Goal: Task Accomplishment & Management: Manage account settings

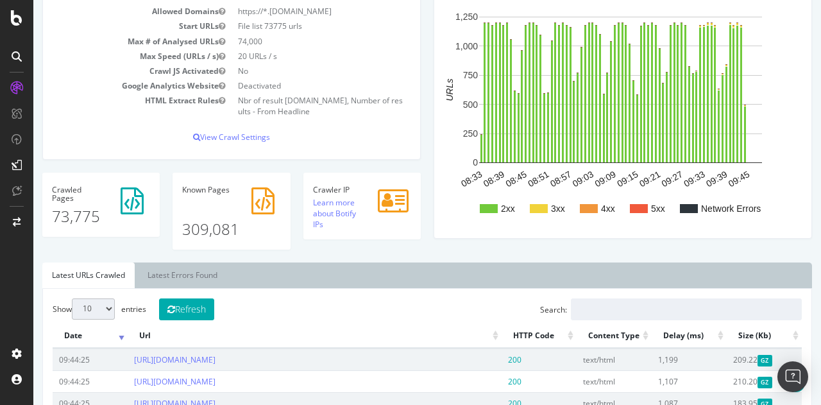
scroll to position [192, 0]
click at [195, 312] on button "Refresh" at bounding box center [186, 309] width 55 height 22
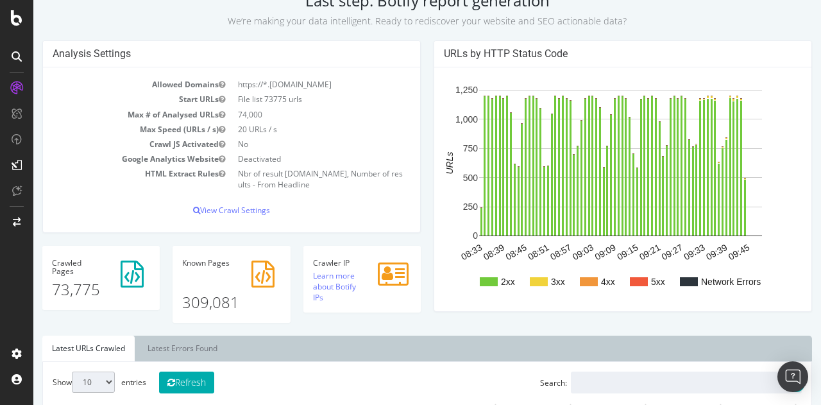
scroll to position [0, 0]
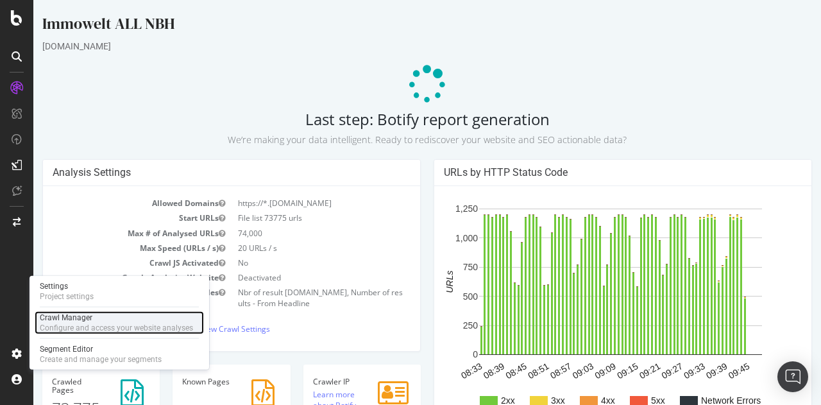
click at [77, 320] on div "Crawl Manager" at bounding box center [116, 317] width 153 height 10
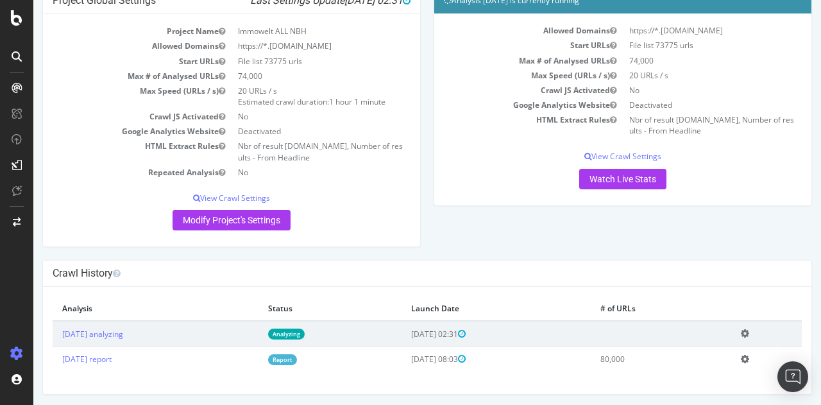
scroll to position [79, 0]
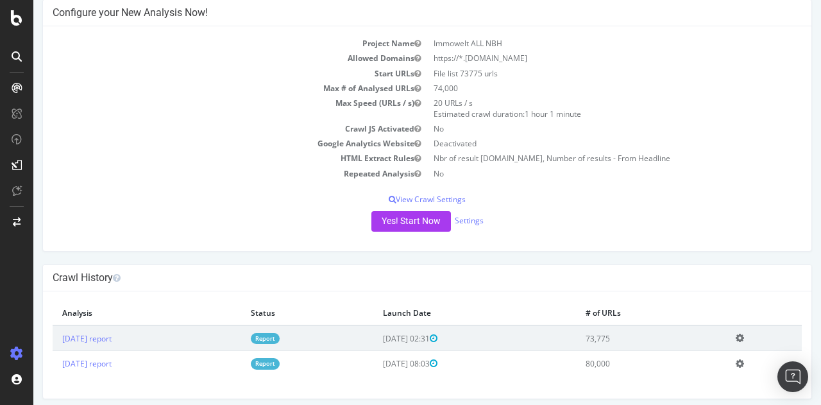
scroll to position [71, 0]
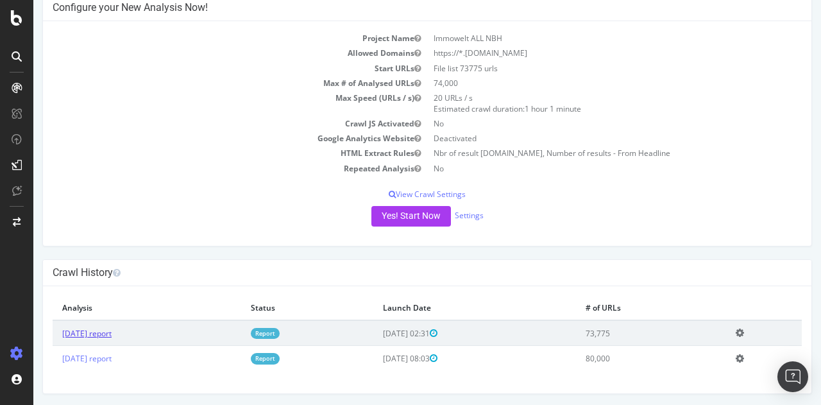
click at [112, 328] on link "2025 Aug. 13th report" at bounding box center [86, 333] width 49 height 11
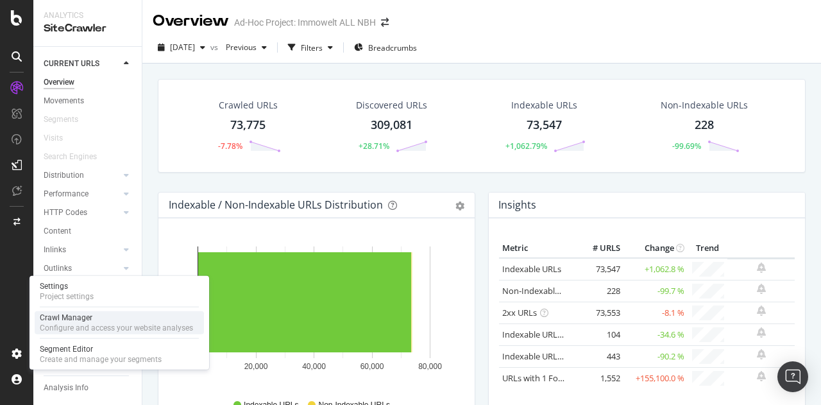
click at [80, 323] on div "Configure and access your website analyses" at bounding box center [116, 328] width 153 height 10
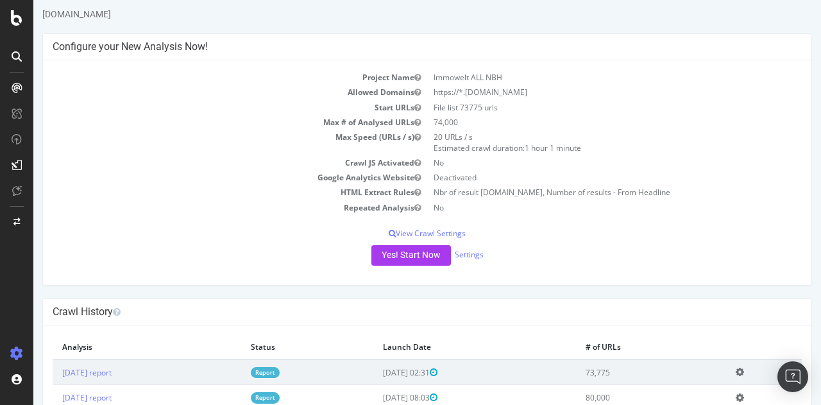
scroll to position [71, 0]
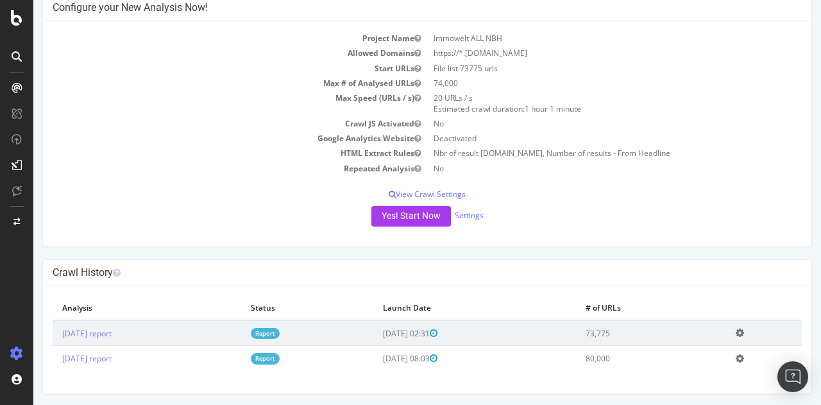
click at [738, 356] on icon at bounding box center [740, 358] width 8 height 10
click at [686, 398] on link "Delete analysis" at bounding box center [692, 394] width 103 height 17
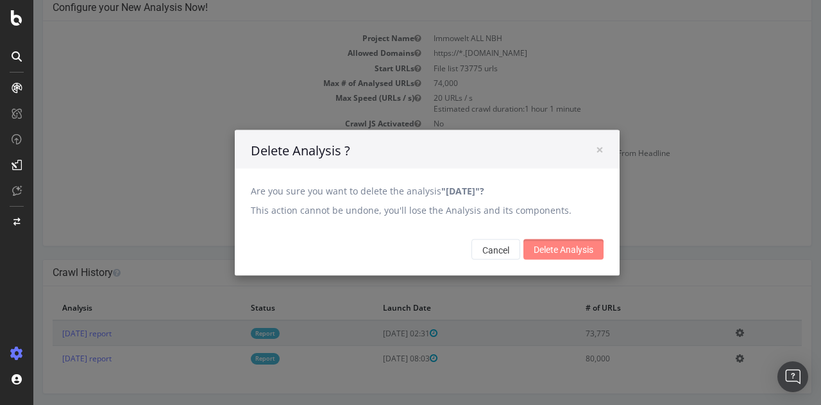
click at [563, 255] on input "Delete Analysis" at bounding box center [563, 249] width 80 height 21
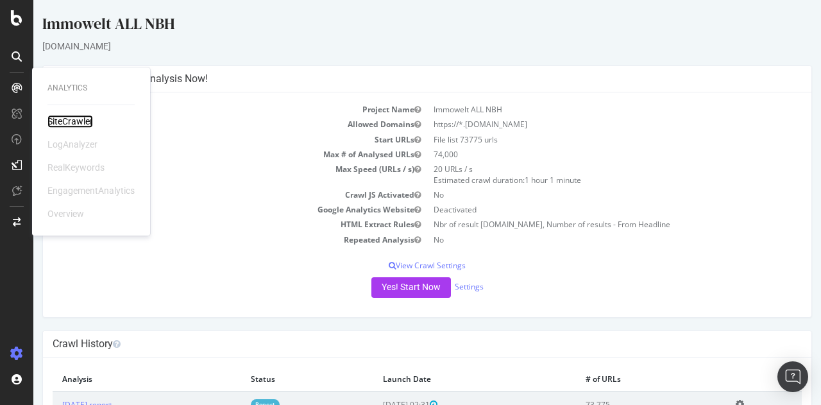
click at [81, 120] on div "SiteCrawler" at bounding box center [70, 121] width 46 height 13
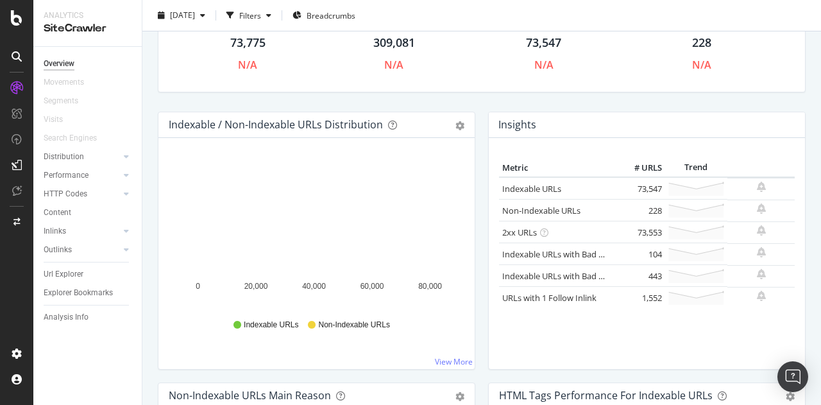
scroll to position [64, 0]
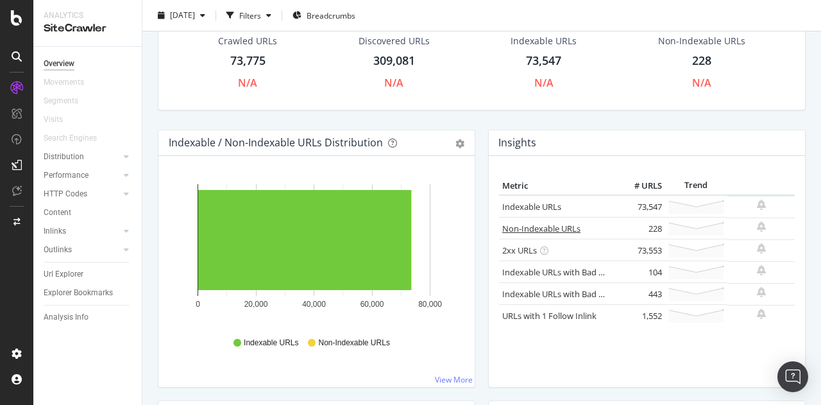
click at [546, 225] on link "Non-Indexable URLs" at bounding box center [541, 229] width 78 height 12
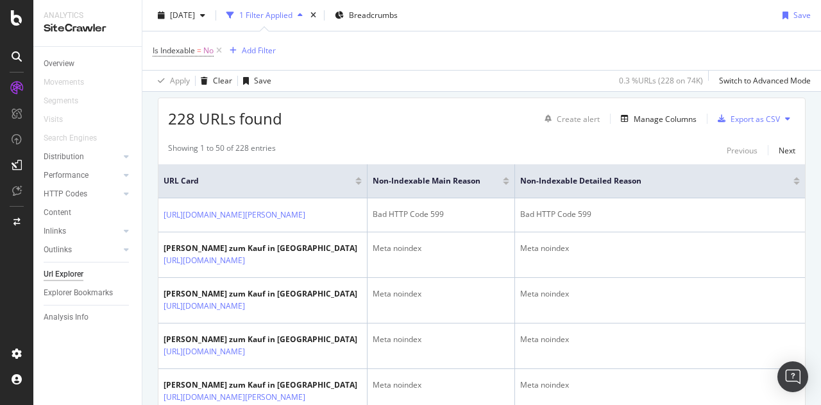
scroll to position [257, 0]
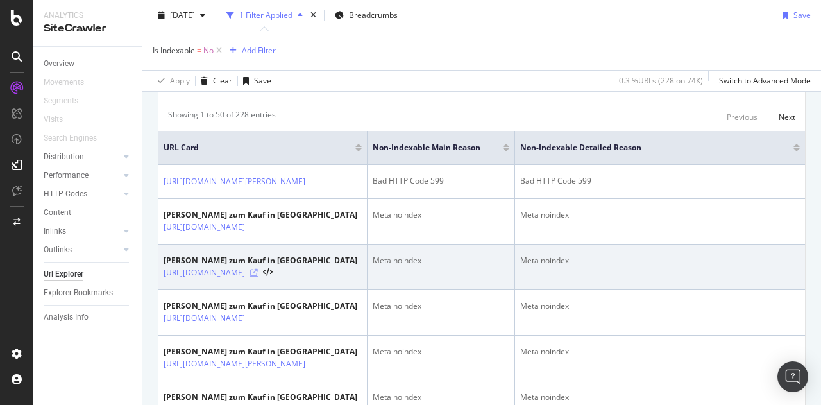
click at [258, 276] on icon at bounding box center [254, 273] width 8 height 8
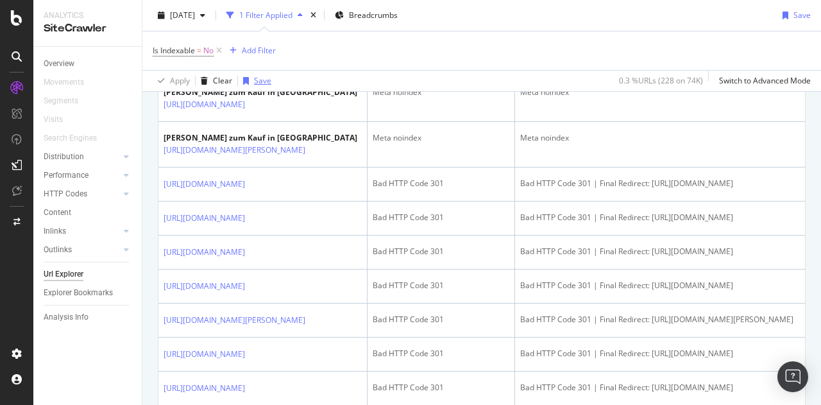
scroll to position [513, 0]
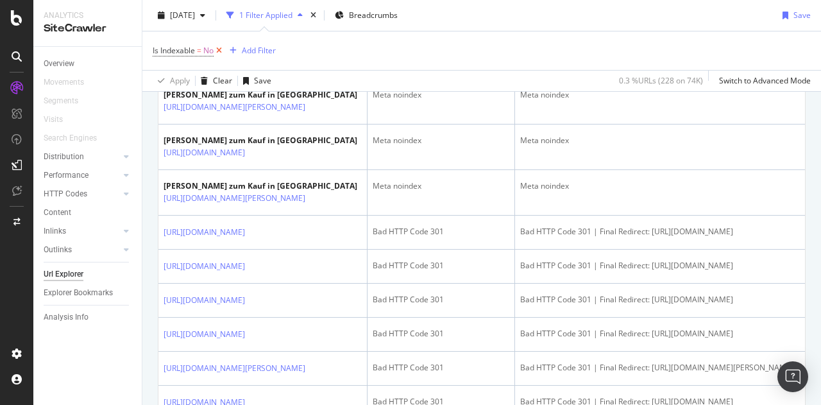
click at [223, 51] on icon at bounding box center [219, 50] width 11 height 13
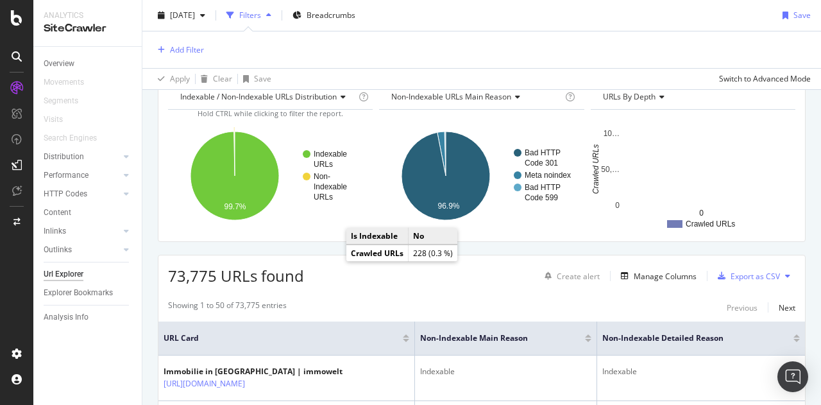
scroll to position [128, 0]
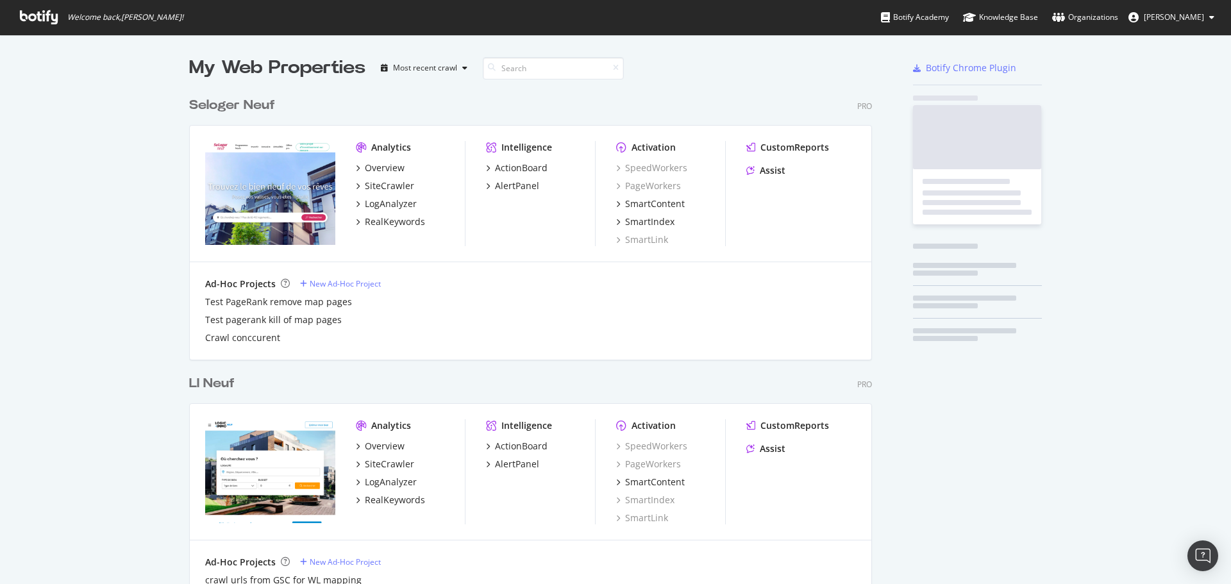
scroll to position [3623, 684]
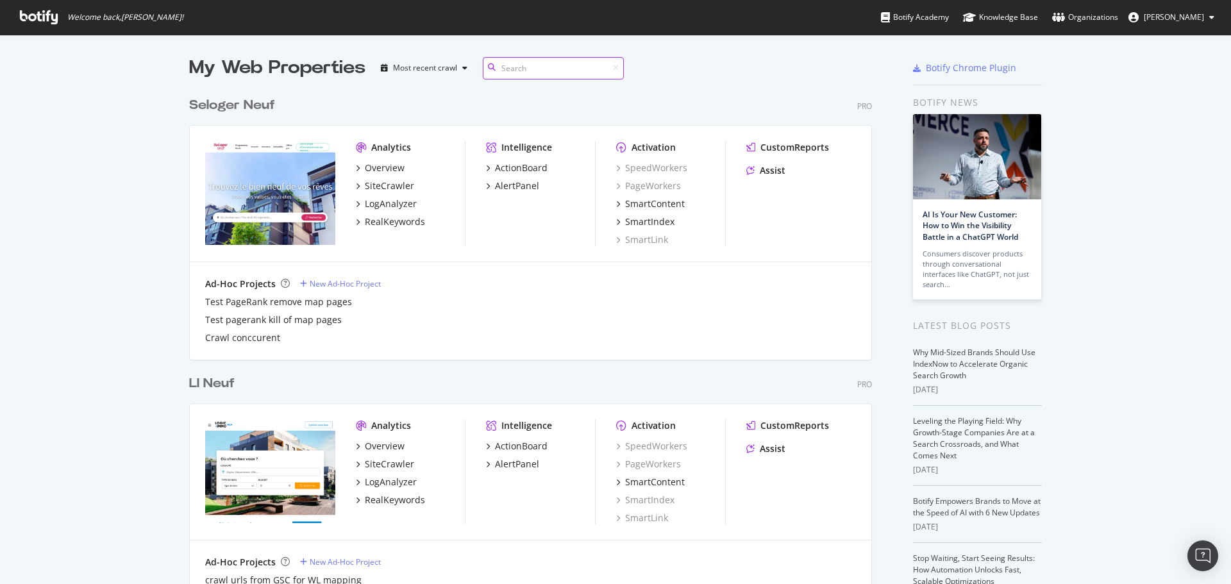
click at [512, 66] on input at bounding box center [553, 68] width 141 height 22
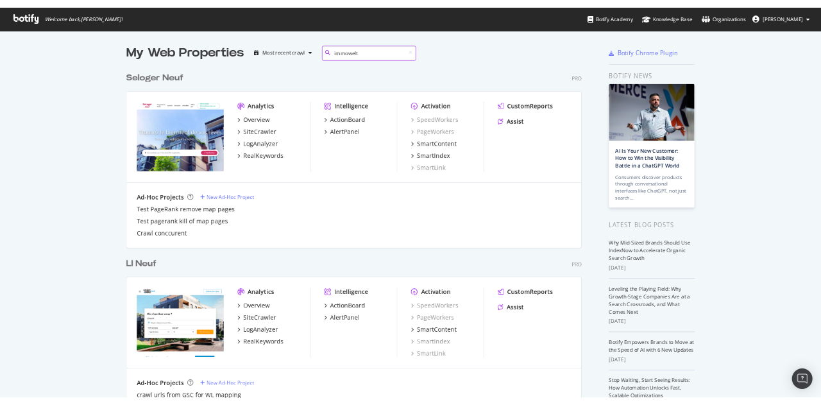
scroll to position [292, 684]
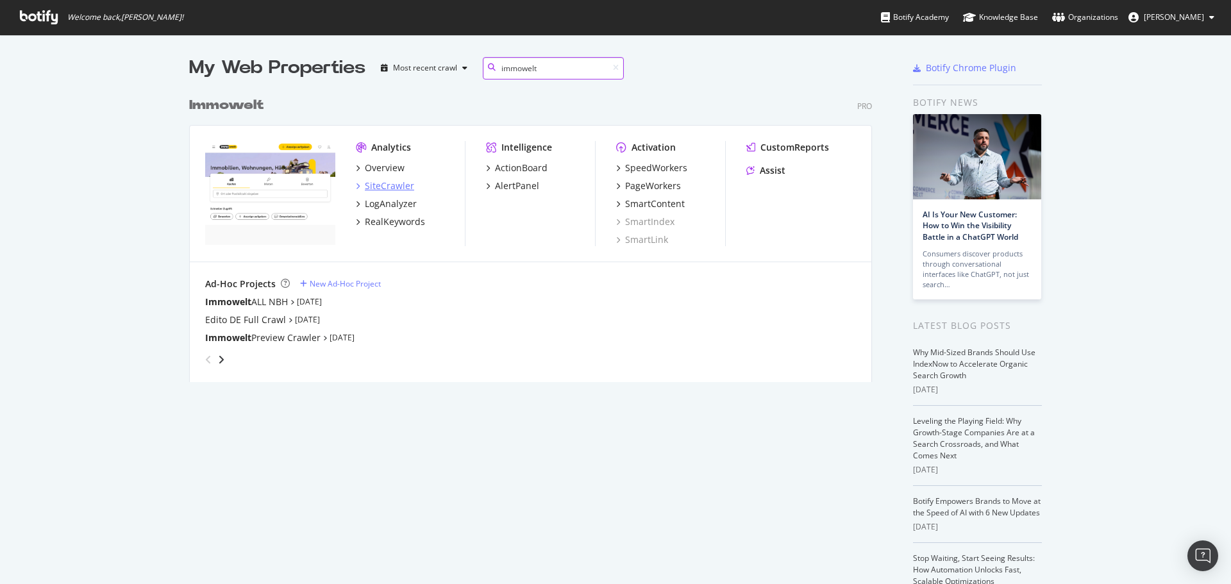
type input "immowelt"
click at [371, 182] on div "SiteCrawler" at bounding box center [389, 186] width 49 height 13
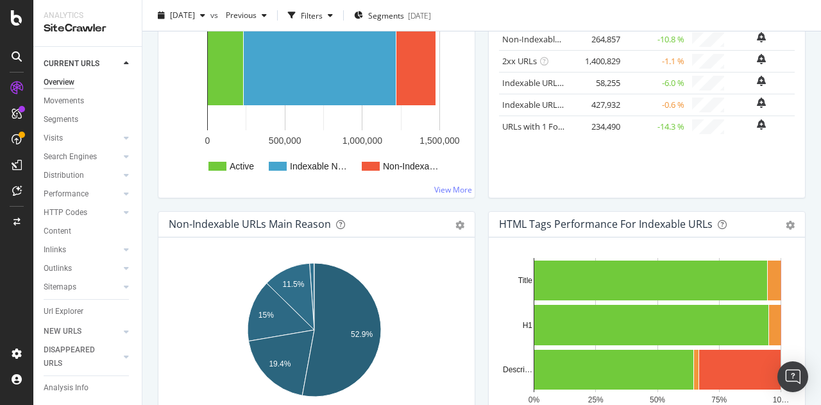
scroll to position [321, 0]
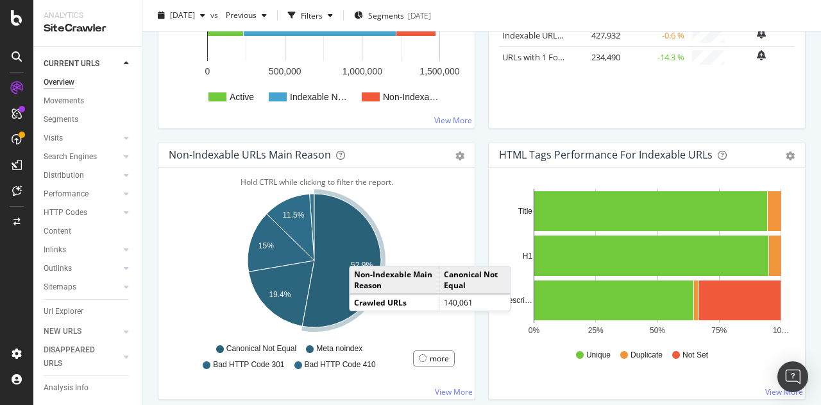
click at [362, 251] on icon "A chart." at bounding box center [341, 260] width 79 height 133
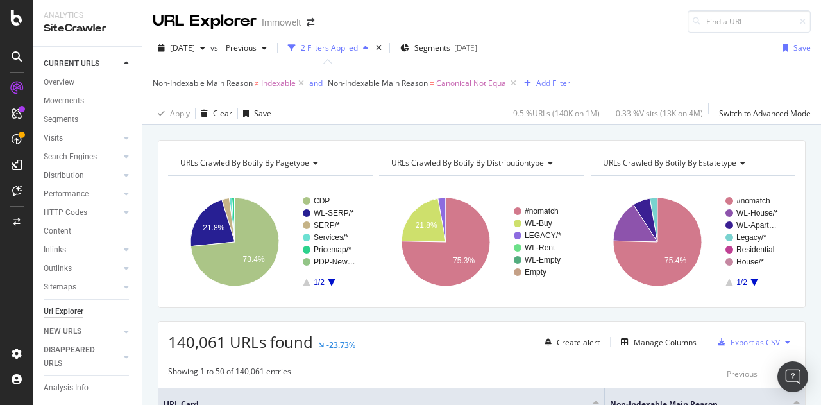
click at [554, 80] on div "Add Filter" at bounding box center [553, 83] width 34 height 11
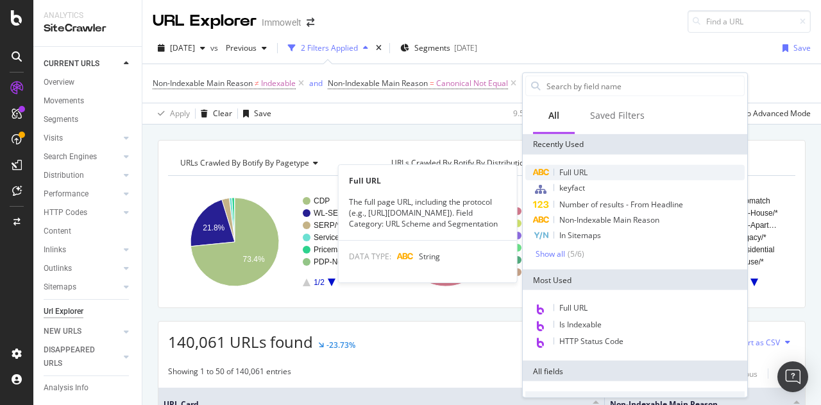
click at [570, 170] on span "Full URL" at bounding box center [573, 172] width 28 height 11
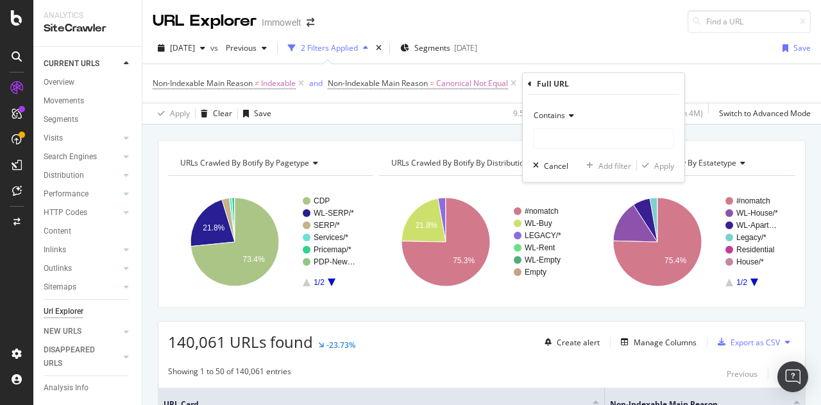
click at [564, 126] on div "Contains" at bounding box center [603, 127] width 141 height 44
click at [559, 133] on input "text" at bounding box center [604, 138] width 140 height 21
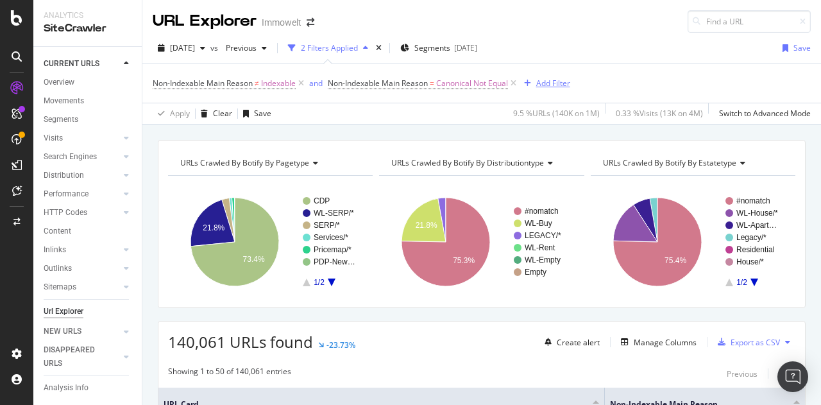
click at [555, 80] on div "Add Filter" at bounding box center [553, 83] width 34 height 11
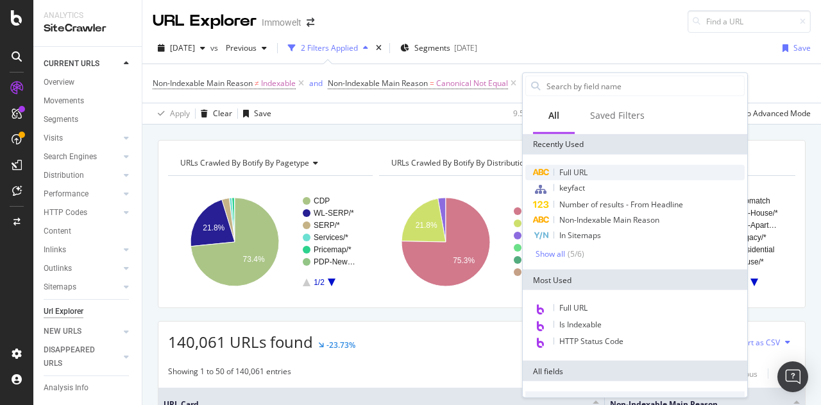
click at [580, 176] on span "Full URL" at bounding box center [573, 172] width 28 height 11
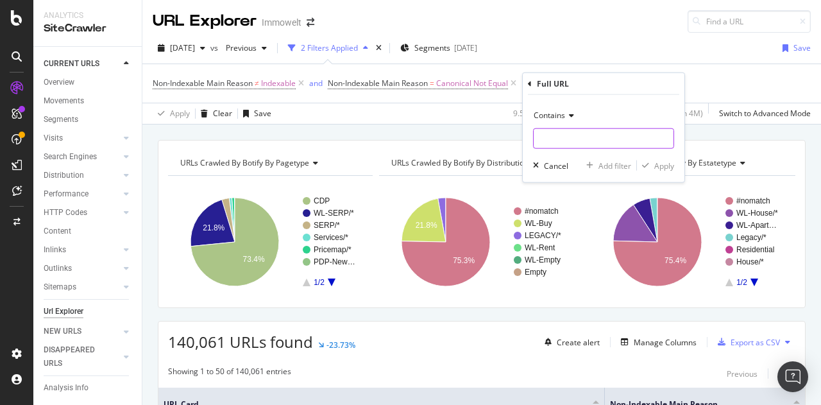
click at [537, 140] on input "text" at bounding box center [604, 138] width 140 height 21
type input "price_map"
click at [656, 161] on div "Apply" at bounding box center [664, 165] width 20 height 11
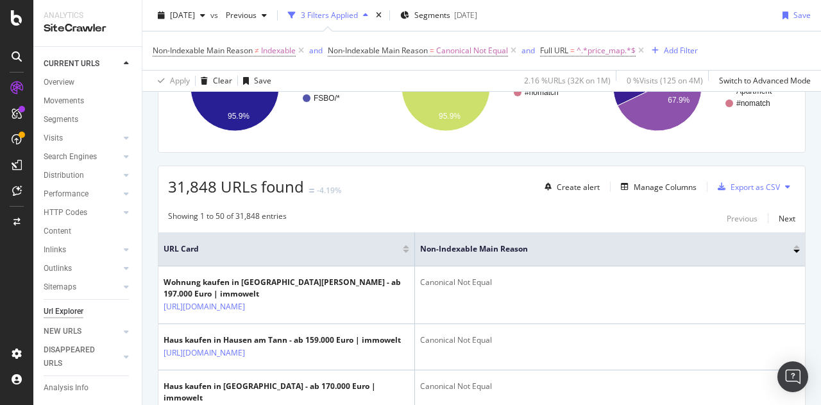
scroll to position [192, 0]
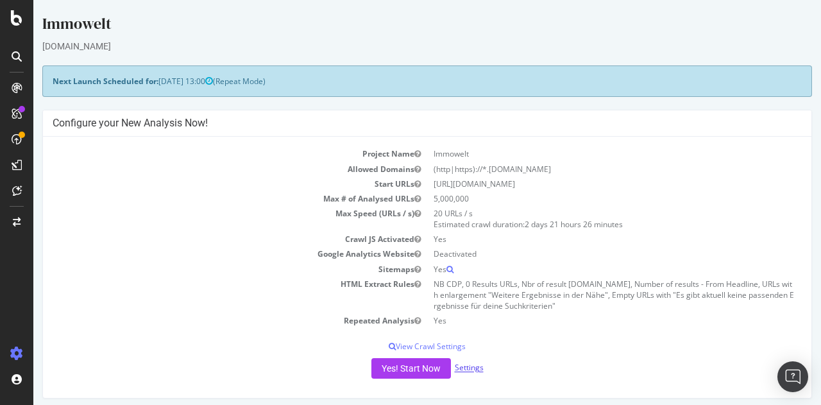
click at [458, 370] on link "Settings" at bounding box center [469, 367] width 29 height 11
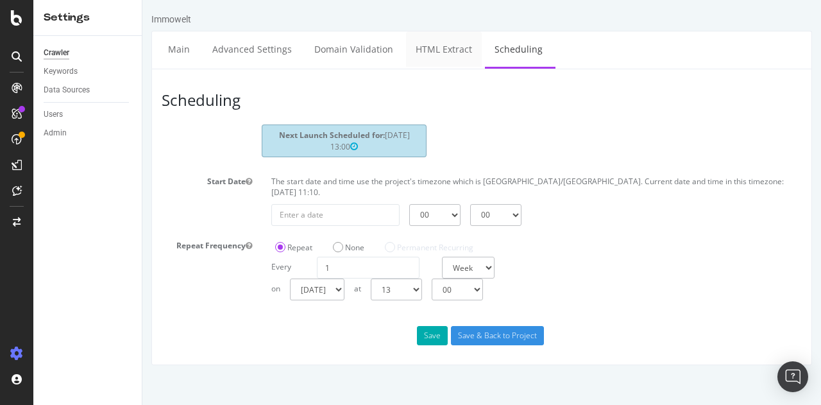
click at [431, 52] on link "HTML Extract" at bounding box center [444, 48] width 76 height 35
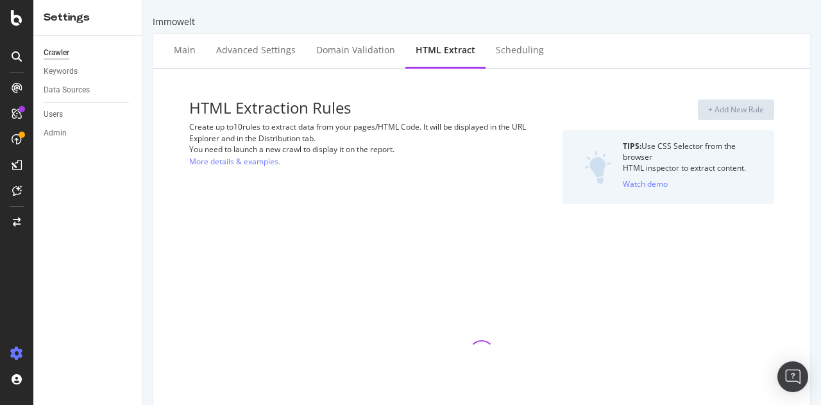
select select "exist"
select select "i"
select select "exist"
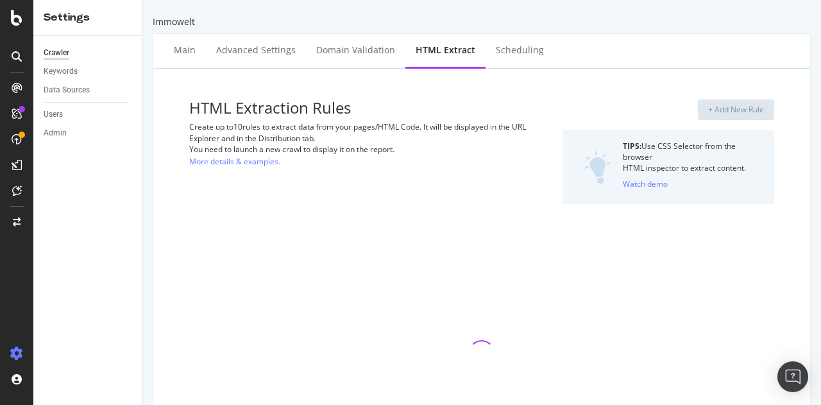
select select "exist"
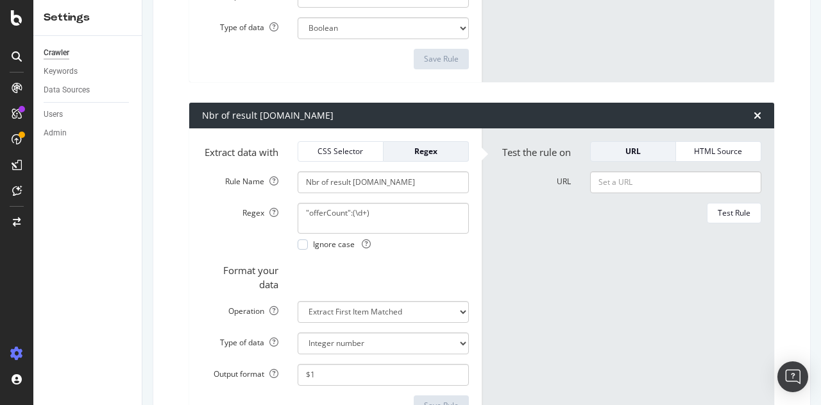
scroll to position [770, 0]
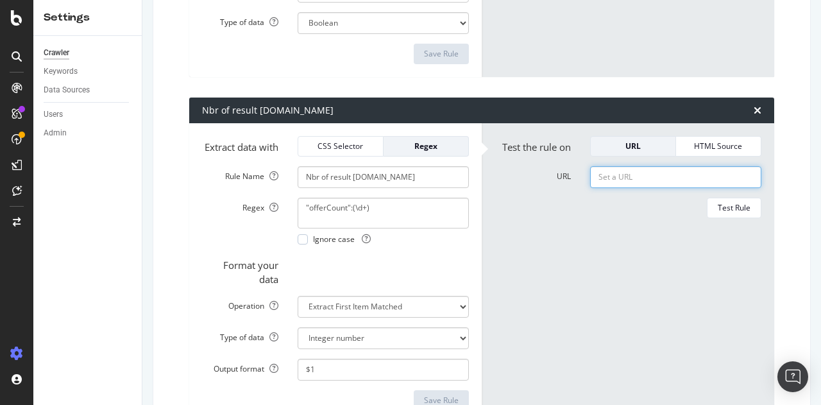
paste input "https://www.immowelt.de/suche/kaufen/wohnung/thuringen/jena-07743/ad08de10451"
type input "https://www.immowelt.de/suche/kaufen/wohnung/thuringen/jena-07743/ad08de10451"
click at [735, 213] on div "Test Rule" at bounding box center [734, 207] width 33 height 11
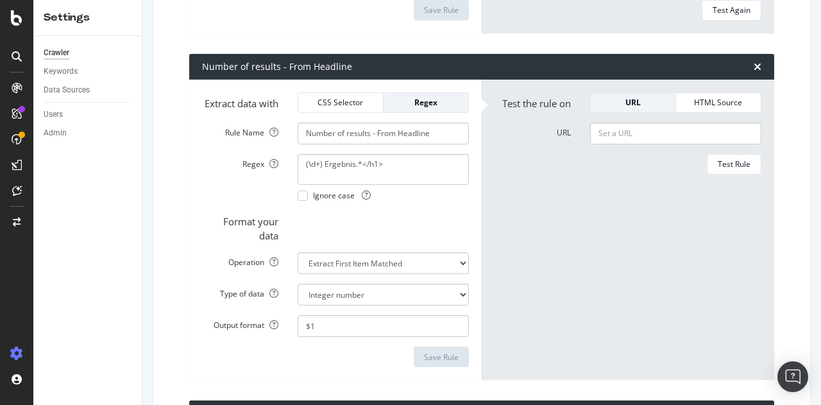
scroll to position [1219, 0]
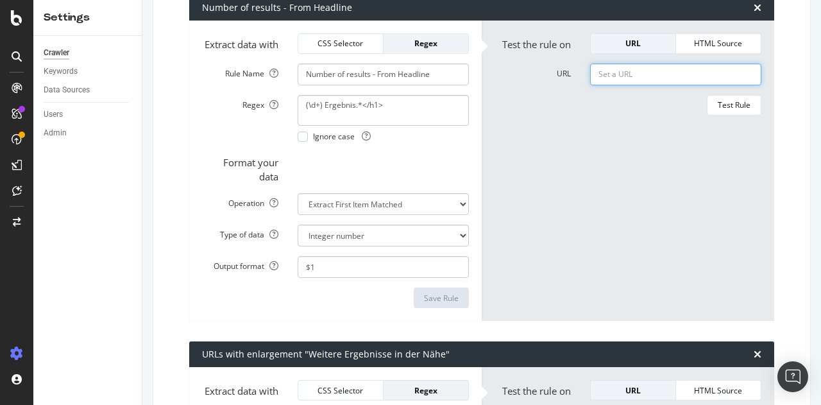
paste input "https://www.immowelt.de/suche/kaufen/wohnung/thuringen/jena-07743/ad08de10451"
type input "https://www.immowelt.de/suche/kaufen/wohnung/thuringen/jena-07743/ad08de10451"
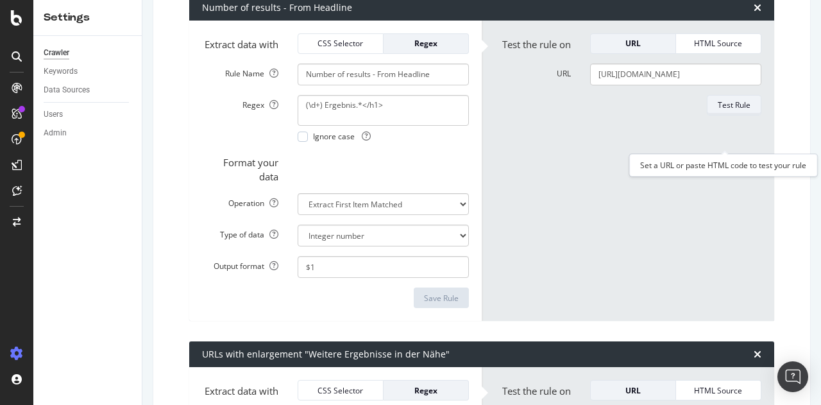
scroll to position [0, 0]
click at [724, 110] on div "Test Rule" at bounding box center [734, 104] width 33 height 11
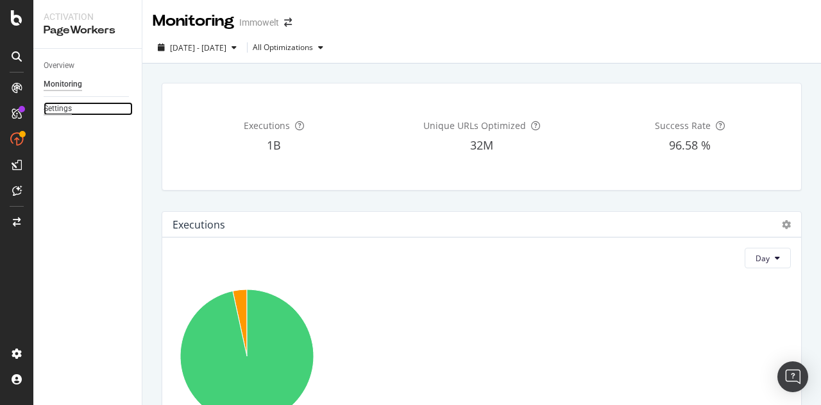
click at [54, 106] on div "Settings" at bounding box center [58, 108] width 28 height 13
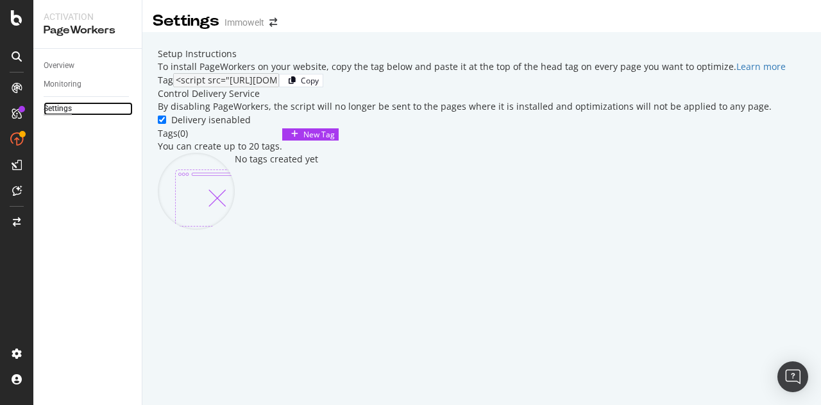
scroll to position [115, 0]
click at [67, 84] on div "Monitoring" at bounding box center [63, 84] width 38 height 13
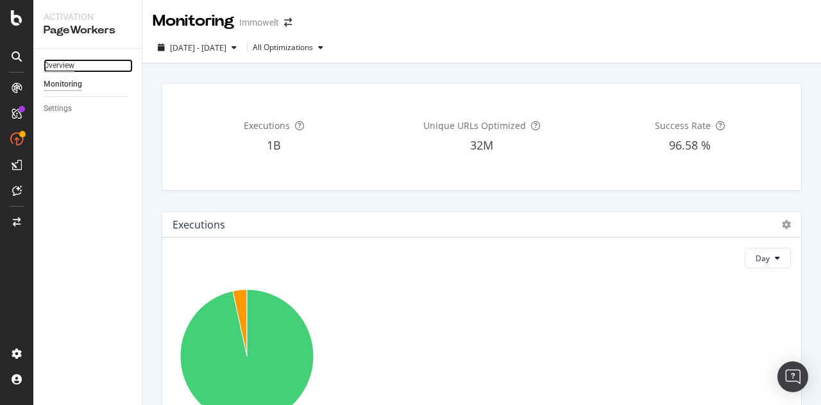
click at [57, 64] on div "Overview" at bounding box center [59, 65] width 31 height 13
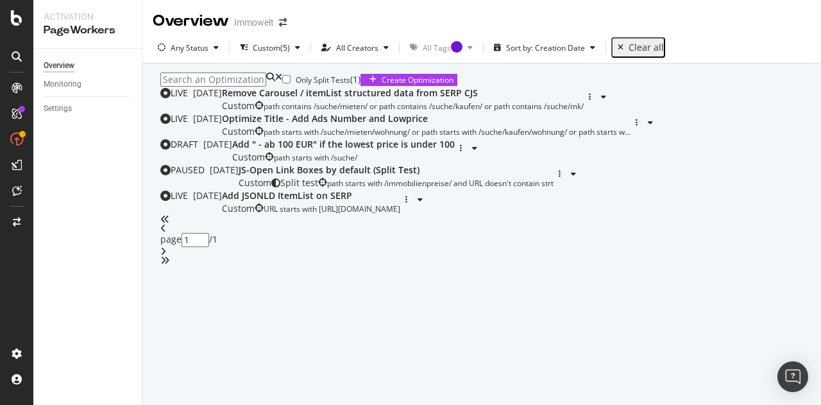
click at [482, 78] on div "Only Split Tests ( 1 ) Create Optimization LIVE [DATE] Remove Carousel / itemLi…" at bounding box center [481, 168] width 643 height 192
click at [201, 87] on input at bounding box center [213, 79] width 106 height 14
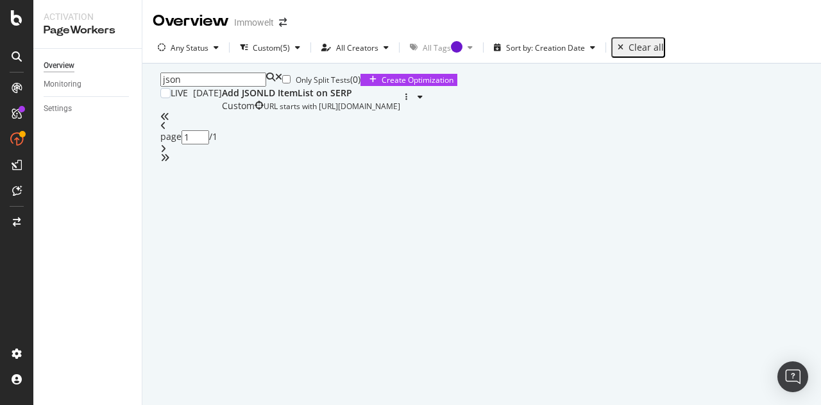
click at [392, 99] on div "Add JSONLD ItemList on SERP" at bounding box center [311, 93] width 178 height 13
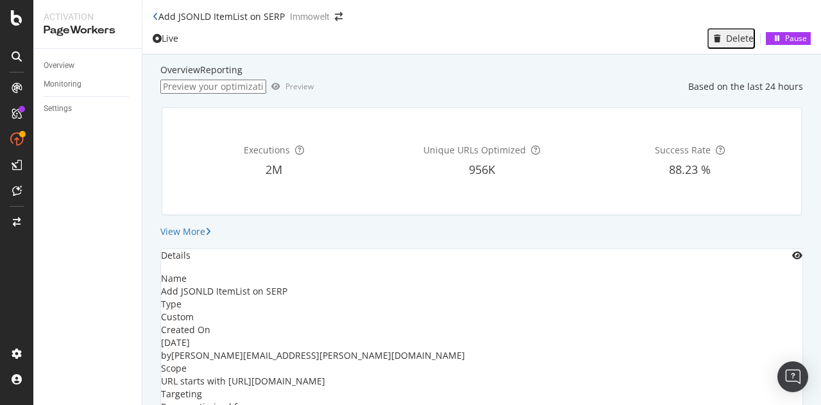
click at [235, 76] on div "Reporting" at bounding box center [221, 69] width 42 height 13
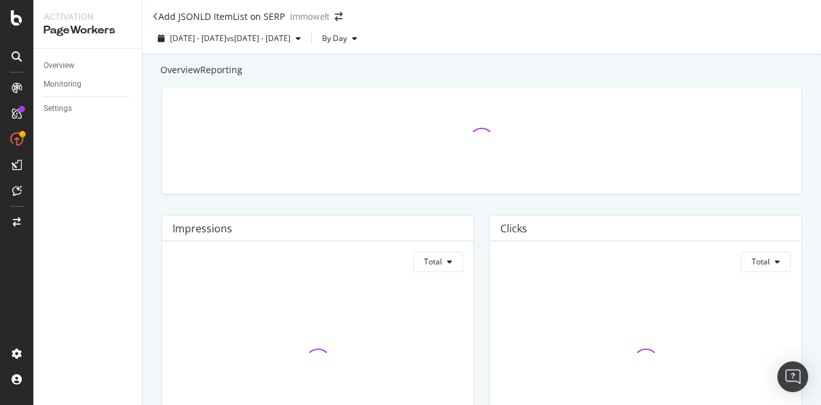
click at [191, 76] on div "Overview" at bounding box center [180, 69] width 40 height 13
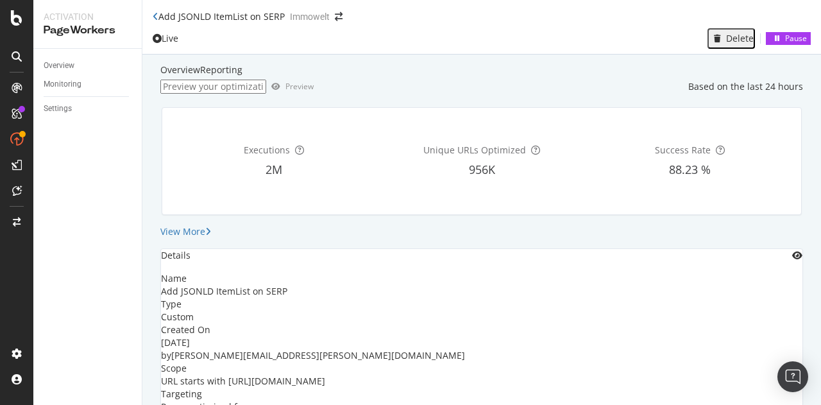
scroll to position [95, 0]
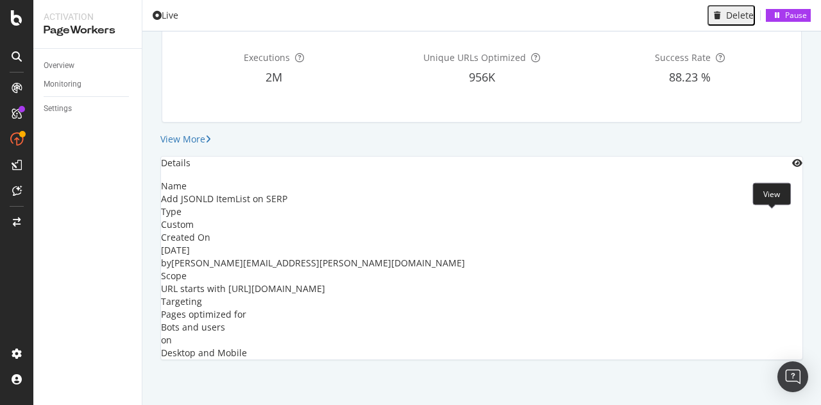
click at [792, 167] on icon "eye" at bounding box center [797, 162] width 10 height 9
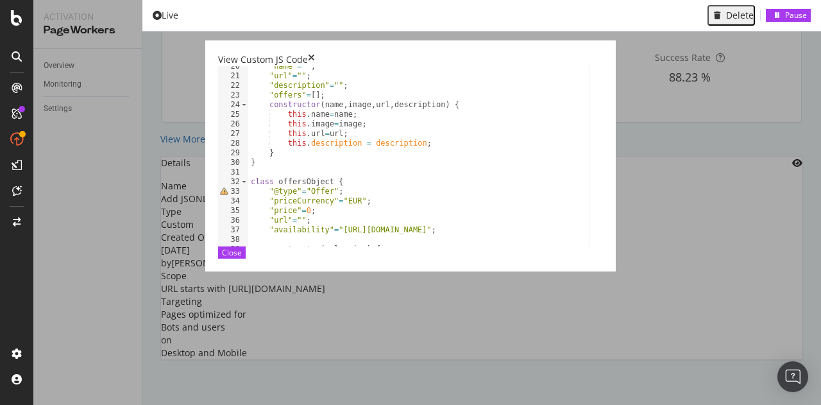
scroll to position [0, 0]
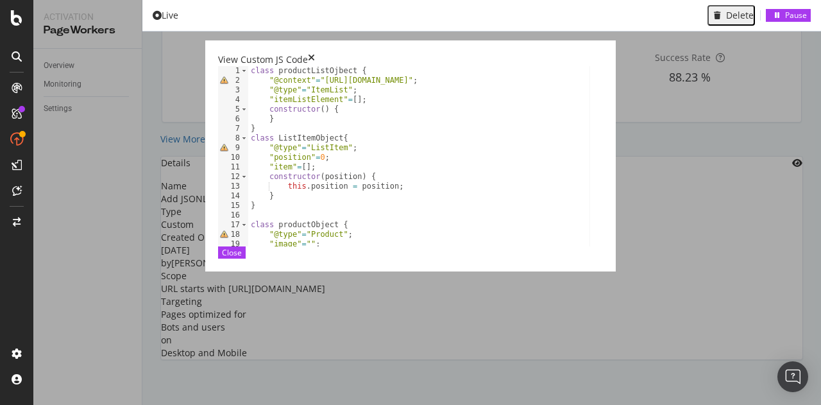
click at [315, 53] on div "times" at bounding box center [311, 59] width 7 height 13
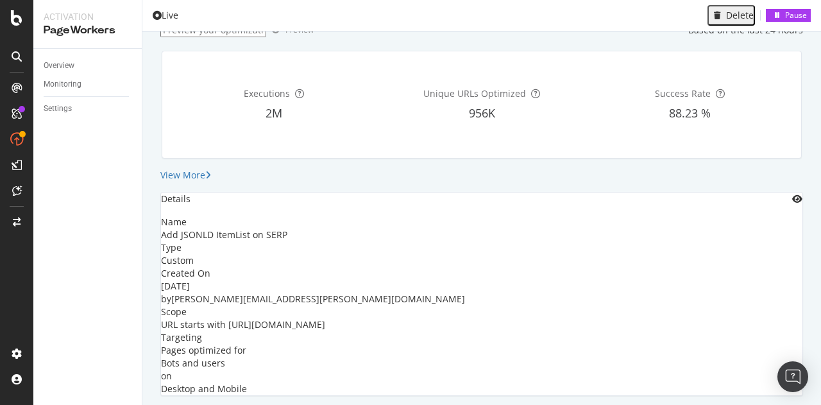
scroll to position [56, 0]
click at [785, 21] on div "Pause" at bounding box center [796, 15] width 22 height 11
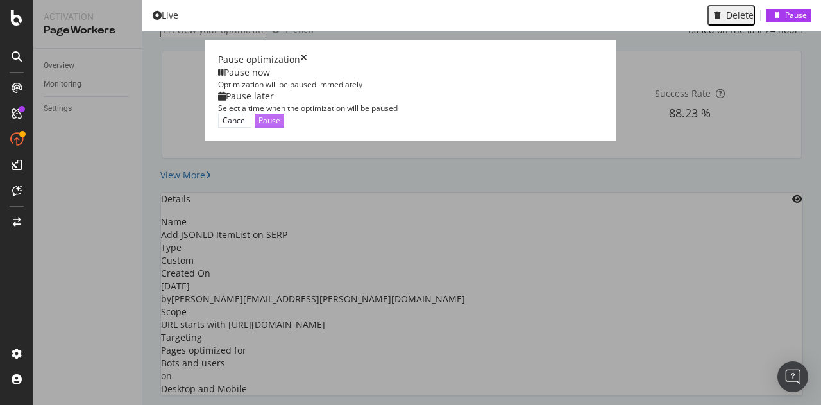
click at [280, 126] on div "Pause" at bounding box center [269, 120] width 22 height 11
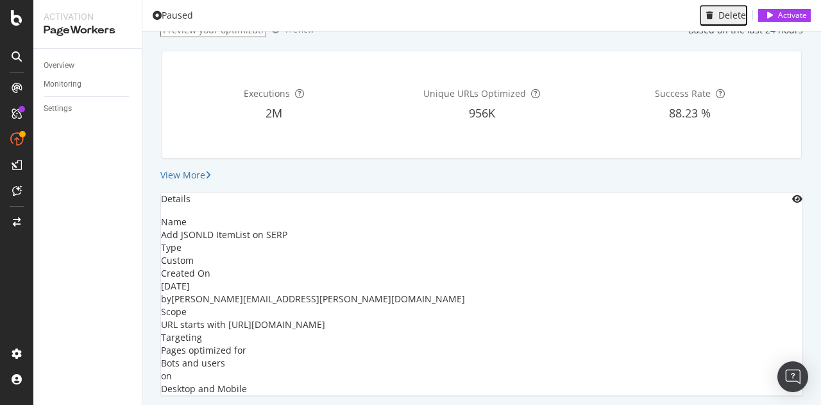
scroll to position [0, 0]
